Goal: Task Accomplishment & Management: Complete application form

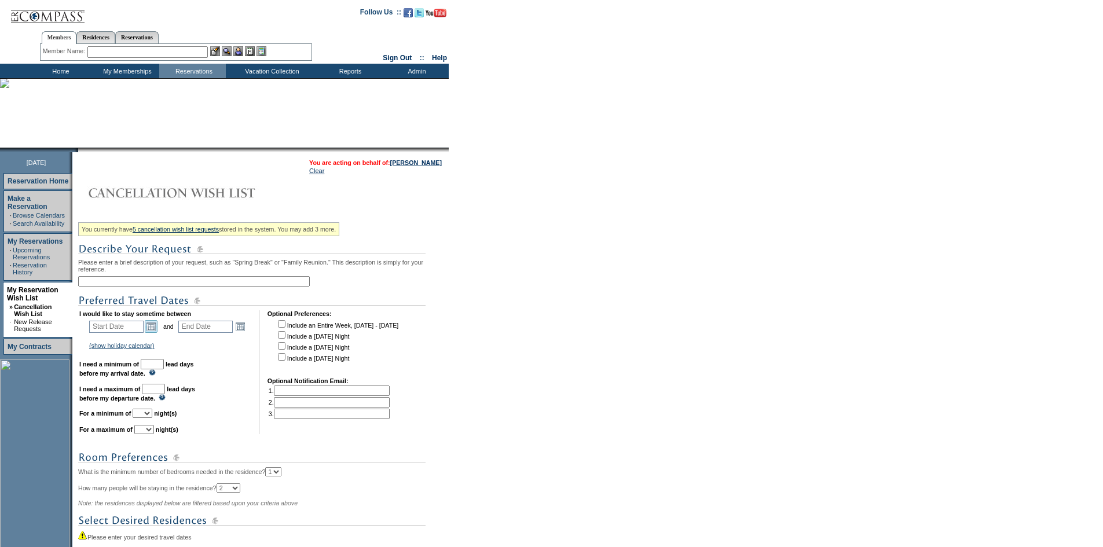
click at [155, 333] on link "Open the calendar popup." at bounding box center [151, 326] width 13 height 13
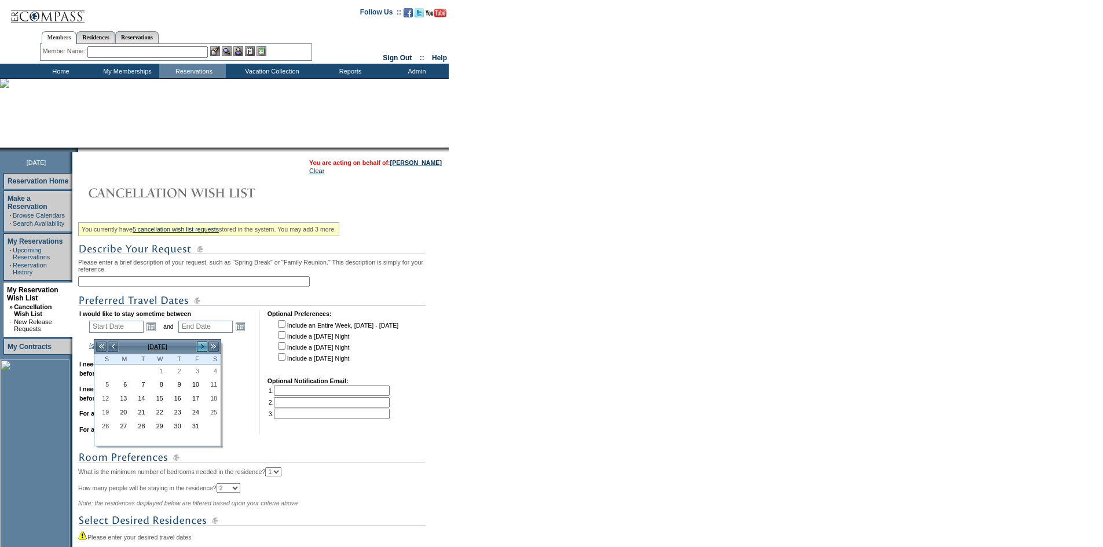
click at [197, 346] on link ">" at bounding box center [202, 347] width 12 height 12
click at [104, 384] on link "1" at bounding box center [103, 384] width 17 height 13
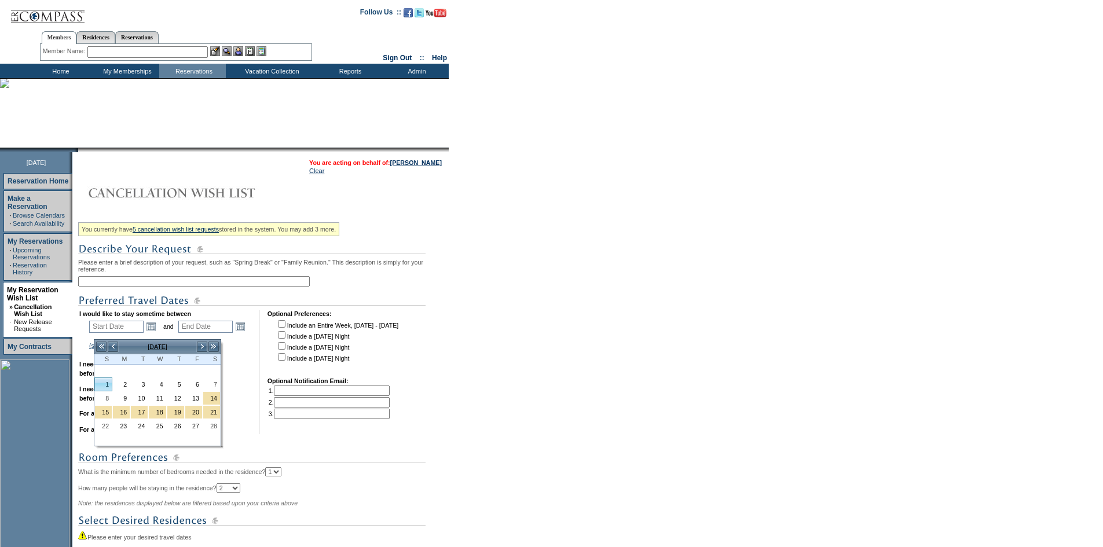
type input "[DATE]"
type input "124"
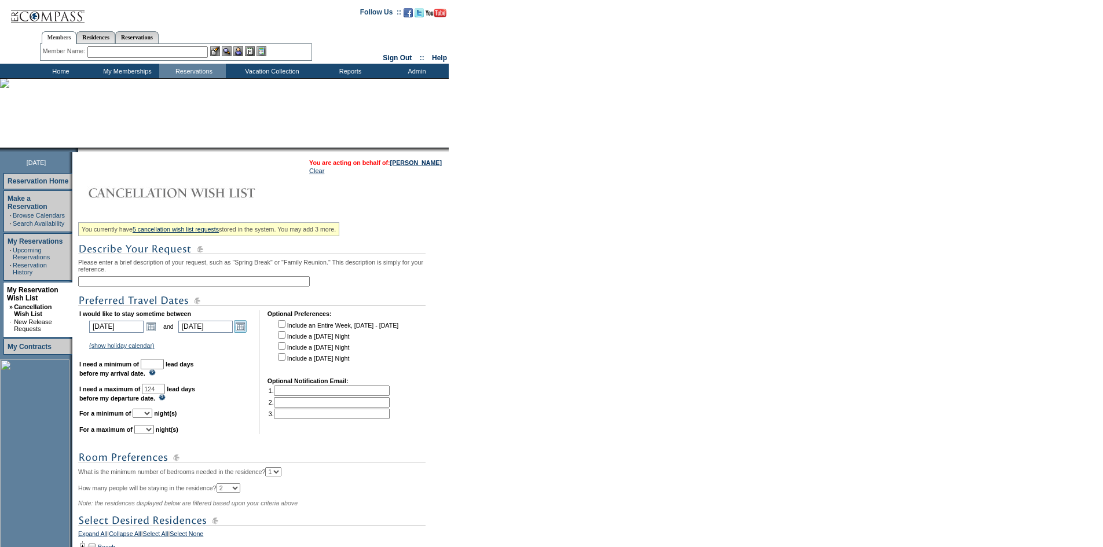
click at [247, 333] on link "Open the calendar popup." at bounding box center [240, 326] width 13 height 13
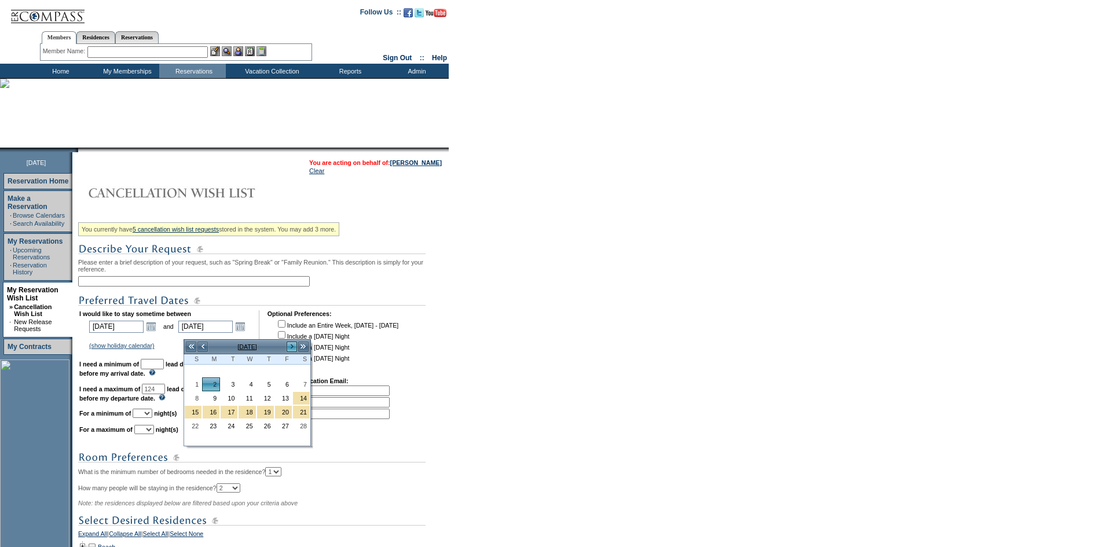
click at [296, 347] on link ">" at bounding box center [292, 347] width 12 height 12
click at [192, 388] on link "1" at bounding box center [193, 384] width 17 height 13
type input "[DATE]"
type input "151"
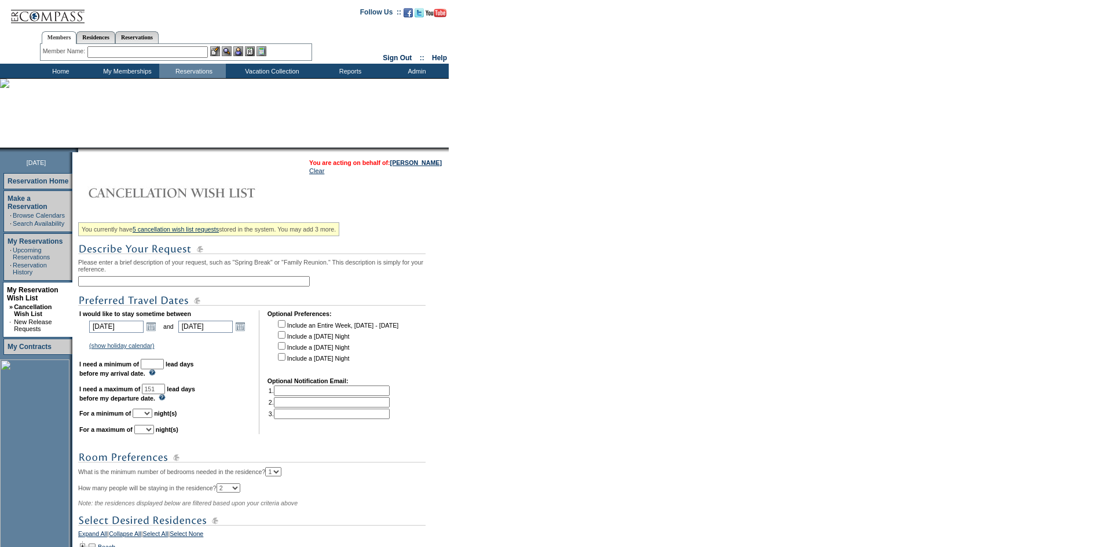
click at [164, 369] on input "text" at bounding box center [152, 364] width 23 height 10
type input "30"
click at [152, 418] on select "1 2 3 4 5 6 7 8 9 10 11 12 13 14" at bounding box center [143, 413] width 20 height 9
select select "4"
click at [147, 418] on select "1 2 3 4 5 6 7 8 9 10 11 12 13 14" at bounding box center [143, 413] width 20 height 9
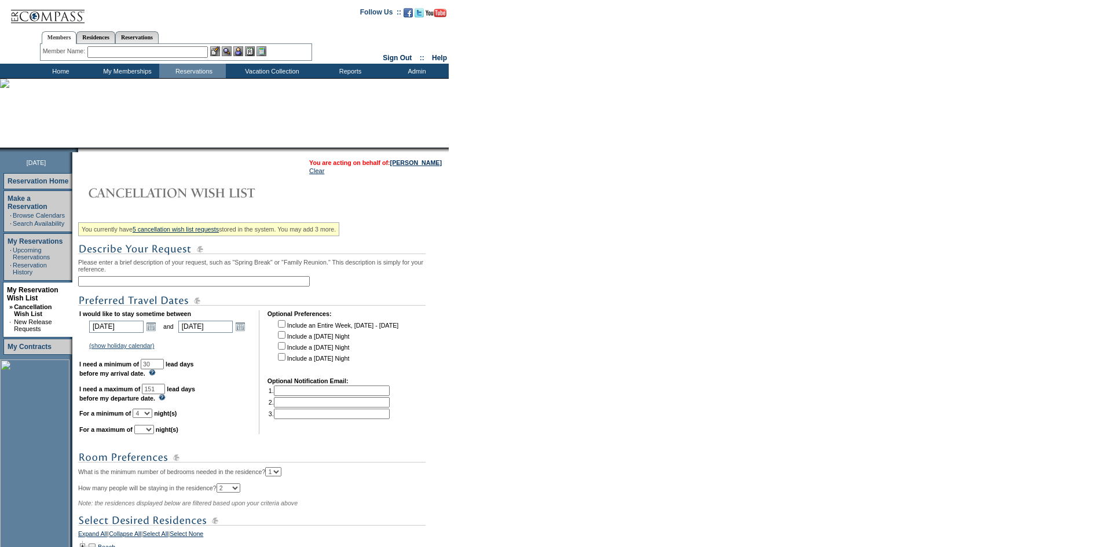
click at [154, 434] on select "1 2 3 4 5 6 7 8 9 10 11 12 13 14" at bounding box center [144, 429] width 20 height 9
select select "7"
click at [149, 434] on select "1 2 3 4 5 6 7 8 9 10 11 12 13 14" at bounding box center [144, 429] width 20 height 9
click at [171, 287] on input "text" at bounding box center [194, 281] width 232 height 10
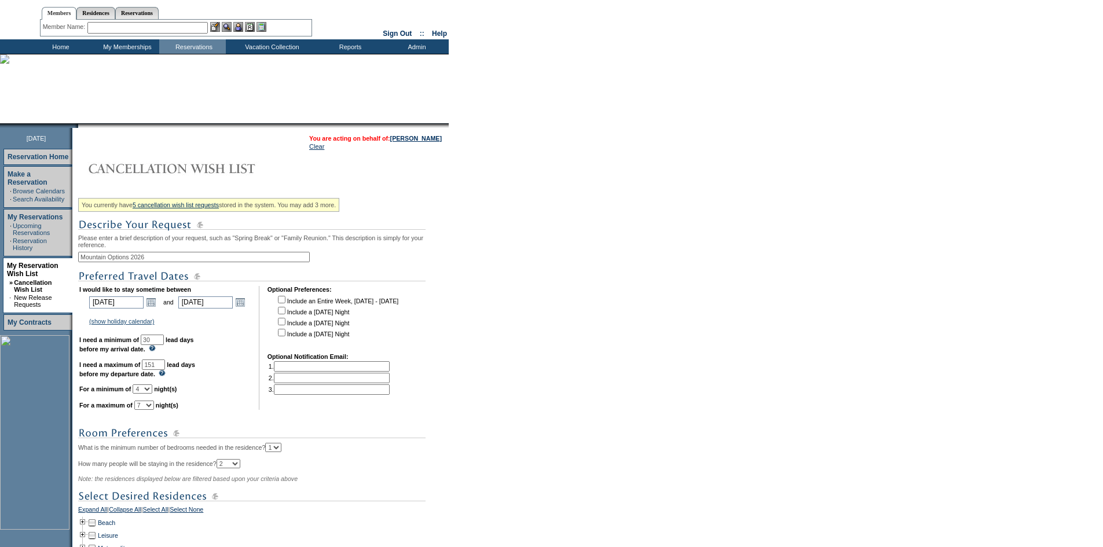
scroll to position [230, 0]
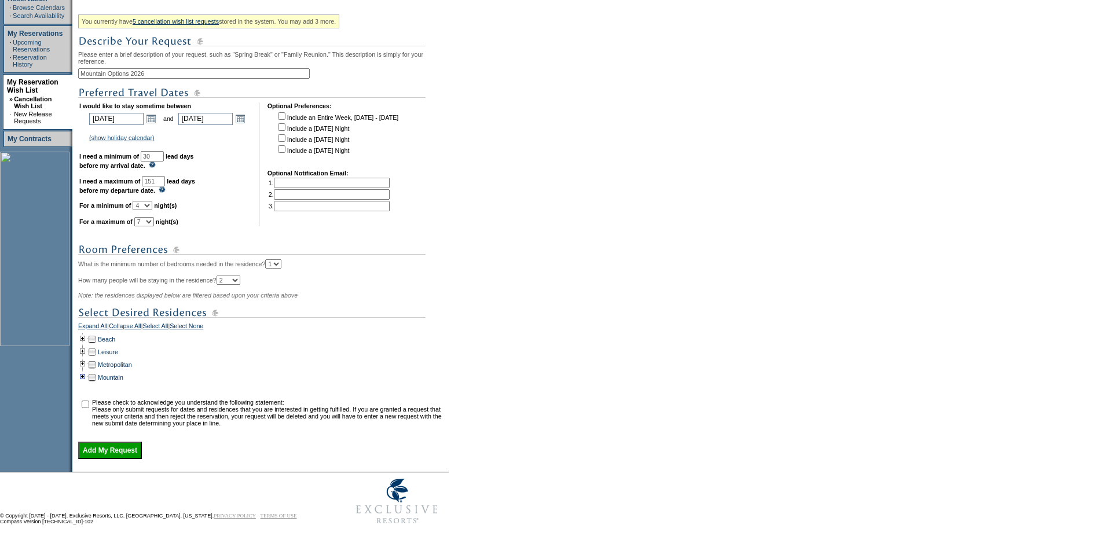
type input "Mountain Options 2026"
click at [86, 372] on td at bounding box center [82, 377] width 9 height 13
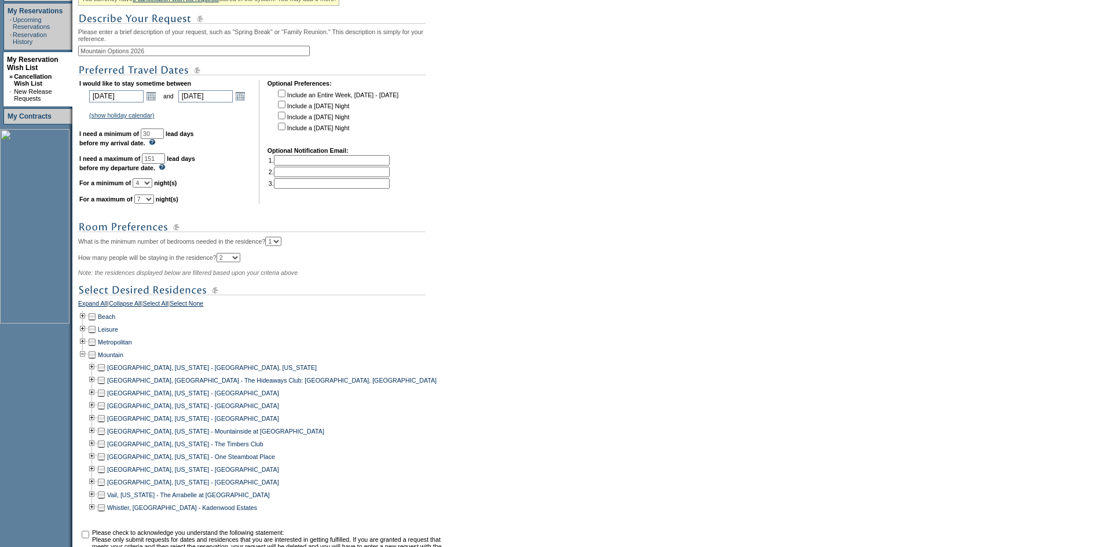
click at [94, 361] on td at bounding box center [91, 355] width 9 height 13
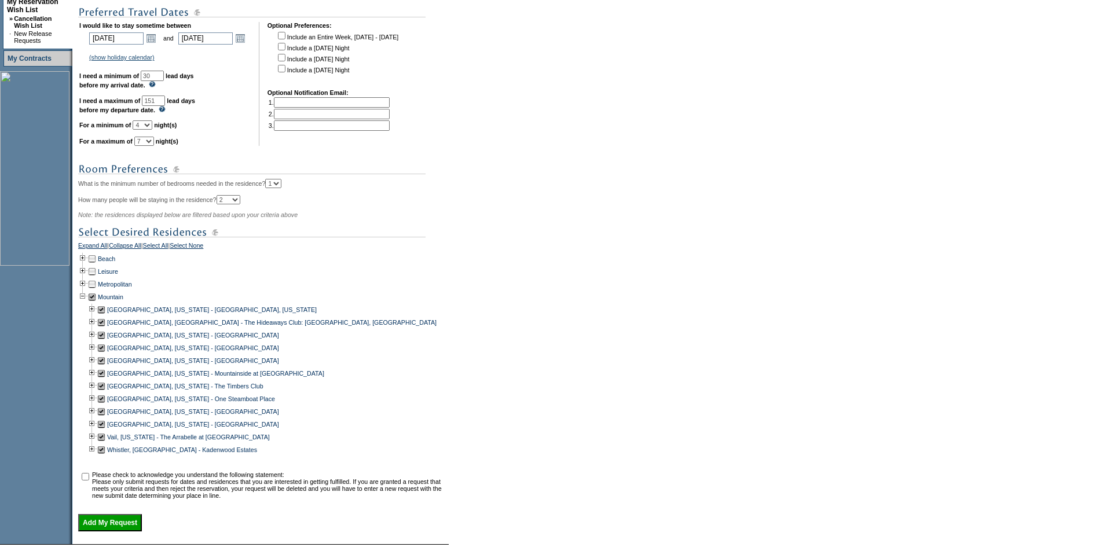
click at [104, 329] on td at bounding box center [101, 322] width 9 height 13
click at [106, 367] on td at bounding box center [101, 360] width 9 height 13
click at [106, 380] on td at bounding box center [101, 373] width 9 height 13
click at [106, 456] on td at bounding box center [101, 450] width 9 height 13
click at [105, 418] on td at bounding box center [101, 411] width 9 height 13
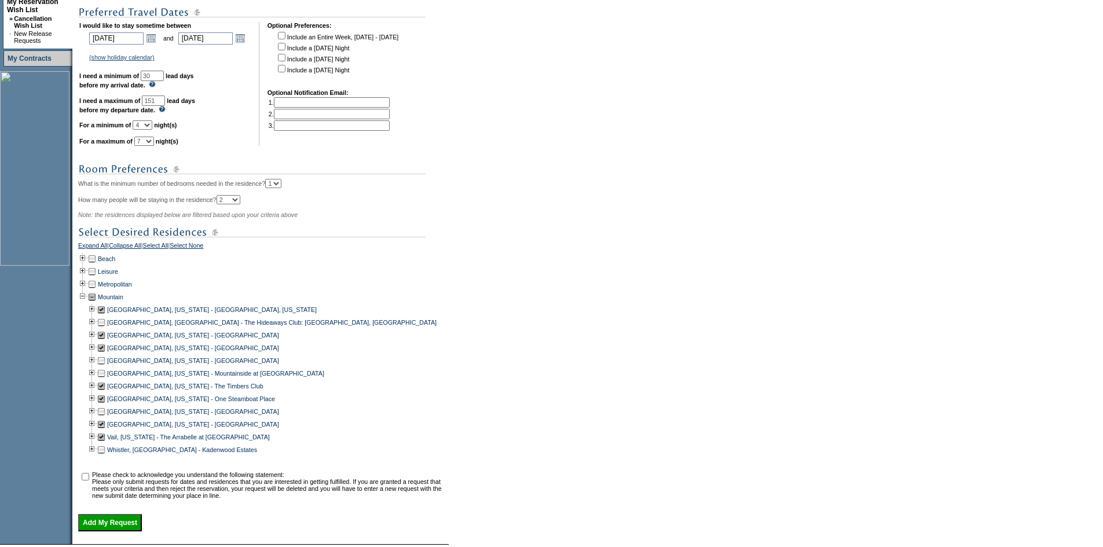
click at [87, 481] on input "checkbox" at bounding box center [86, 477] width 8 height 8
checkbox input "true"
click at [93, 532] on input "Add My Request" at bounding box center [110, 522] width 64 height 17
